Goal: Task Accomplishment & Management: Manage account settings

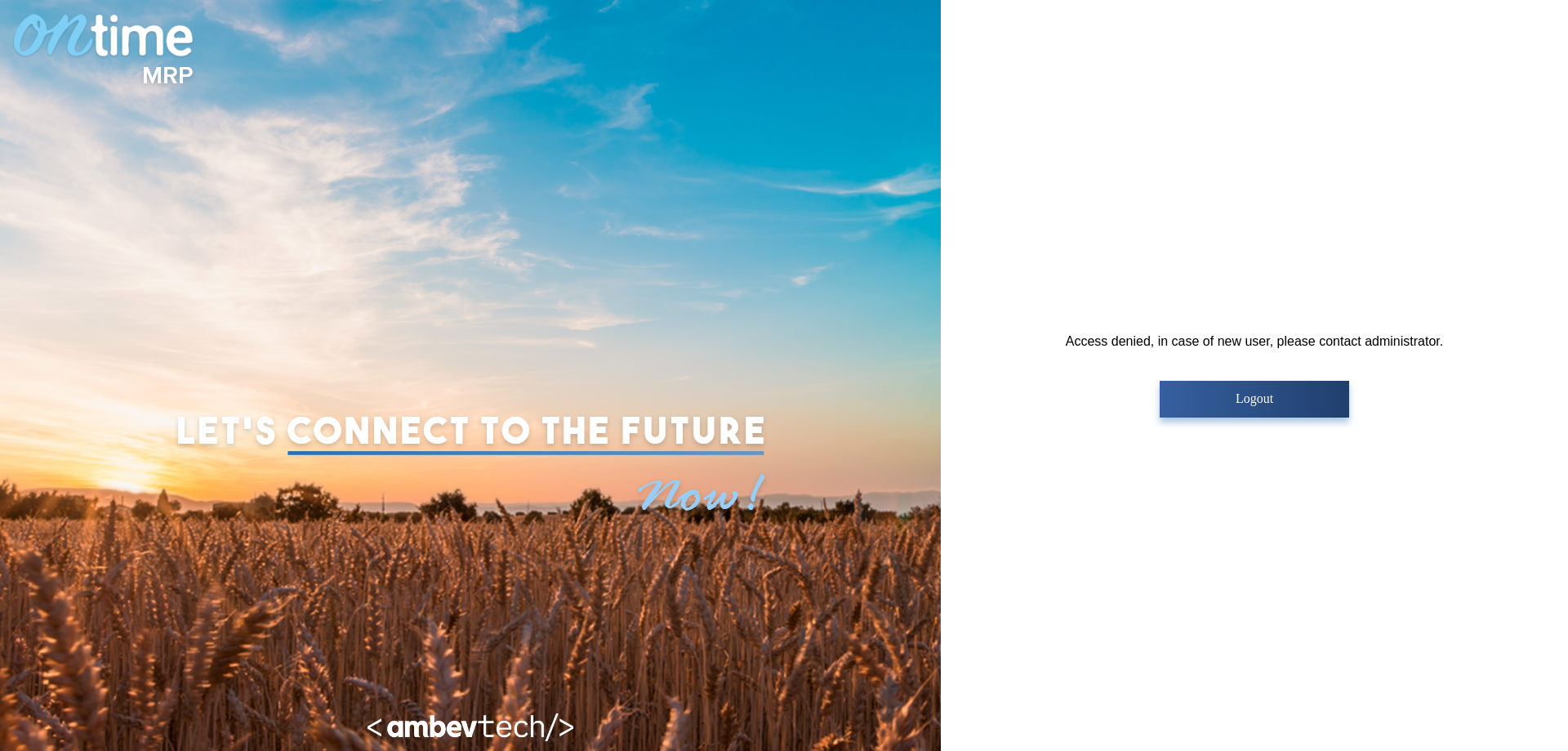
click at [1299, 406] on button "Logout" at bounding box center [1254, 399] width 189 height 37
